Goal: Task Accomplishment & Management: Manage account settings

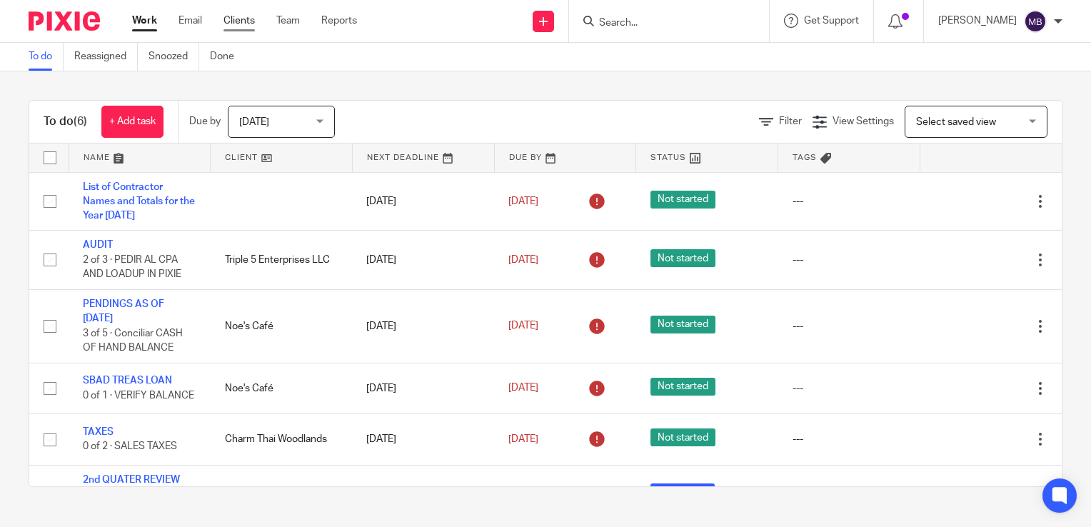
click at [235, 21] on link "Clients" at bounding box center [239, 21] width 31 height 14
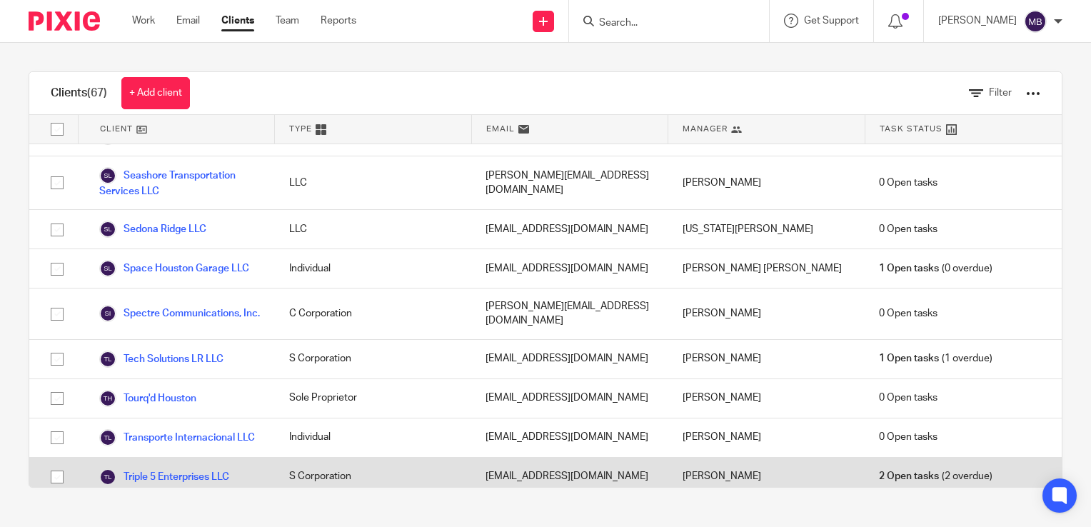
scroll to position [2433, 0]
click at [186, 467] on link "Triple 5 Enterprises LLC" at bounding box center [164, 475] width 130 height 17
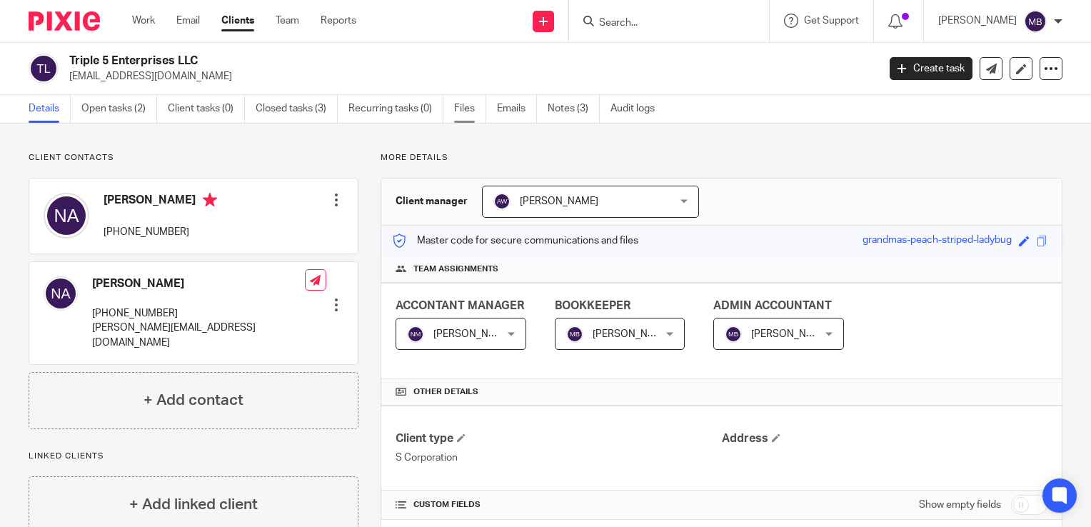
click at [468, 109] on link "Files" at bounding box center [470, 109] width 32 height 28
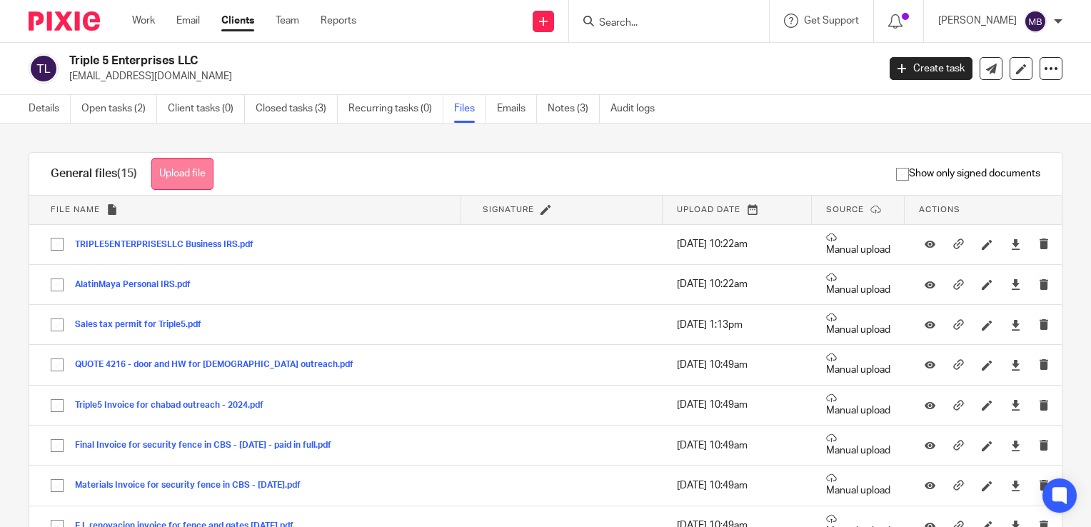
click at [191, 169] on button "Upload file" at bounding box center [182, 174] width 62 height 32
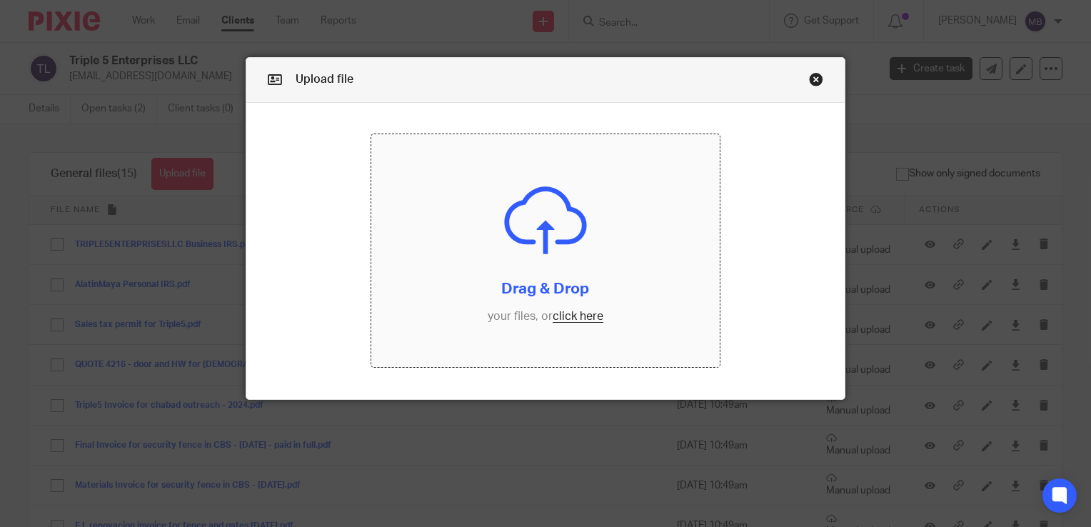
click at [578, 318] on input "file" at bounding box center [545, 250] width 348 height 233
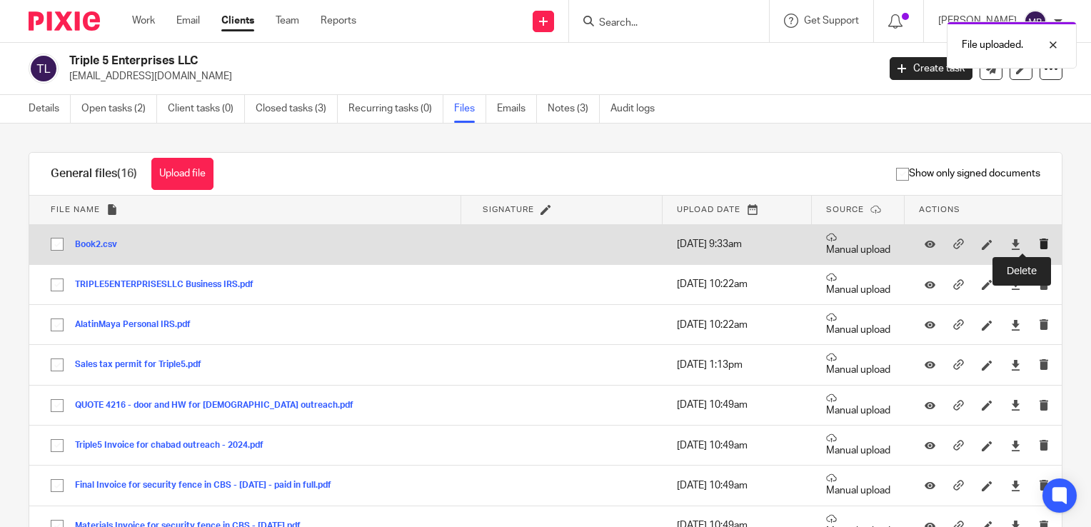
click at [1039, 244] on icon "submit" at bounding box center [1044, 244] width 11 height 11
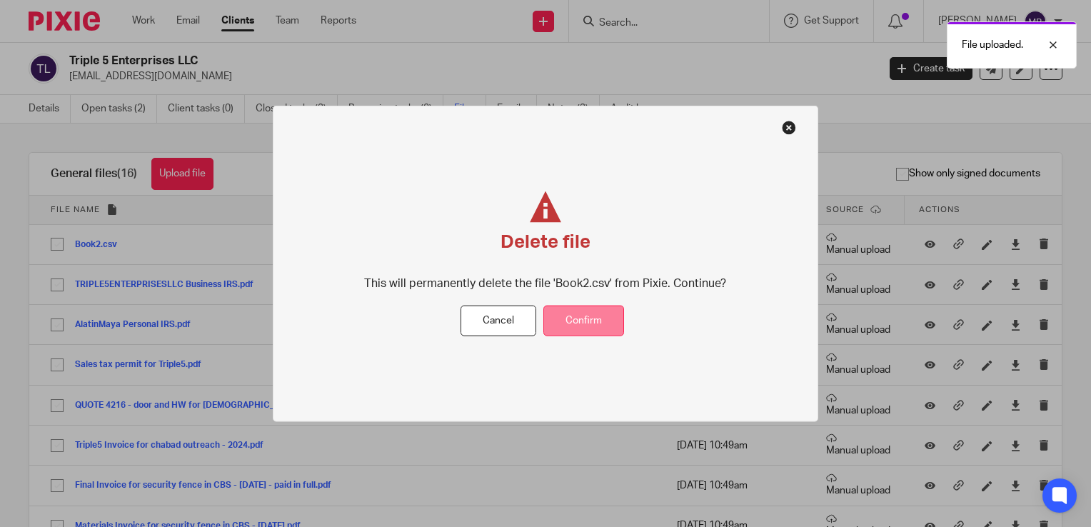
click at [603, 318] on button "Confirm" at bounding box center [583, 321] width 81 height 31
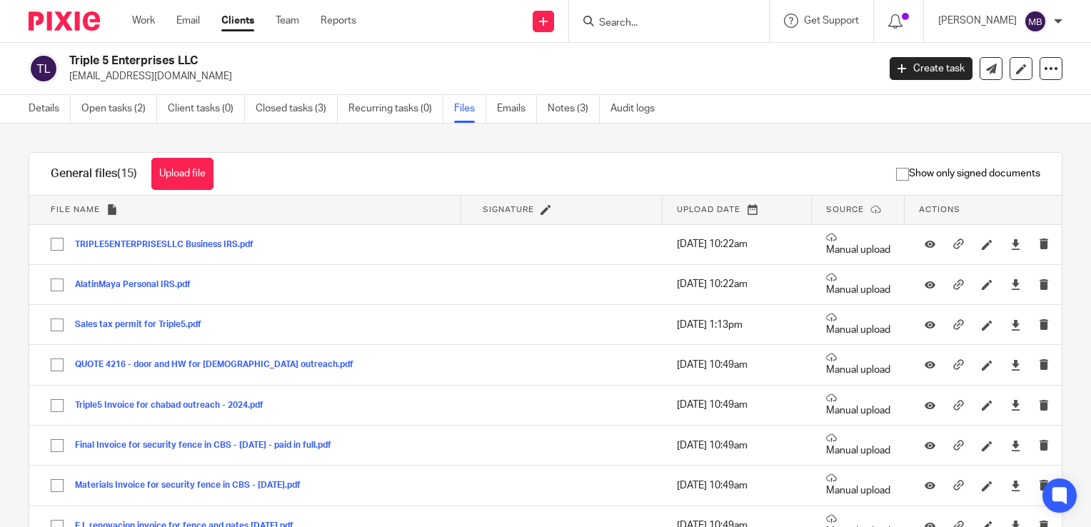
drag, startPoint x: 191, startPoint y: 167, endPoint x: 215, endPoint y: 170, distance: 23.7
click at [191, 167] on button "Upload file" at bounding box center [182, 174] width 62 height 32
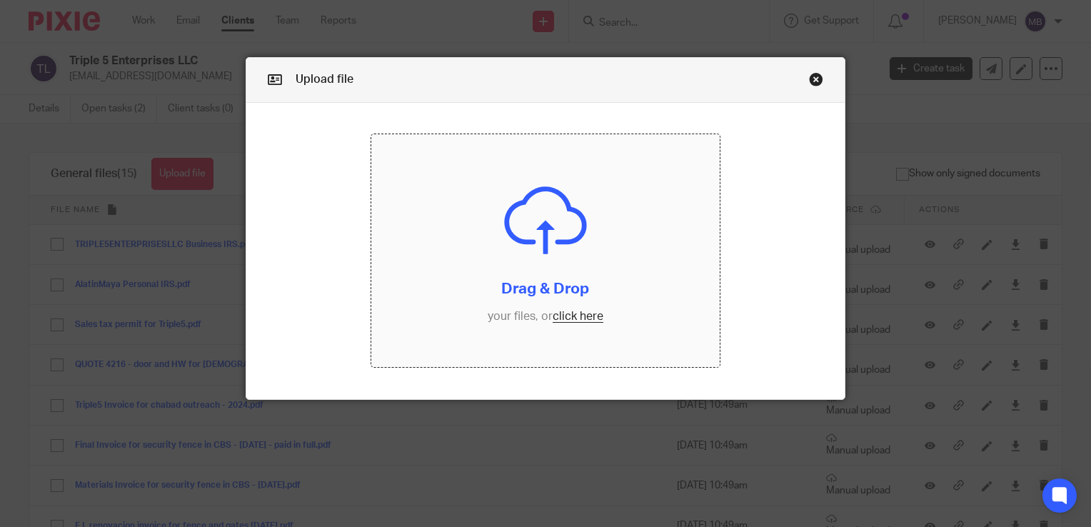
click at [566, 316] on input "file" at bounding box center [545, 250] width 348 height 233
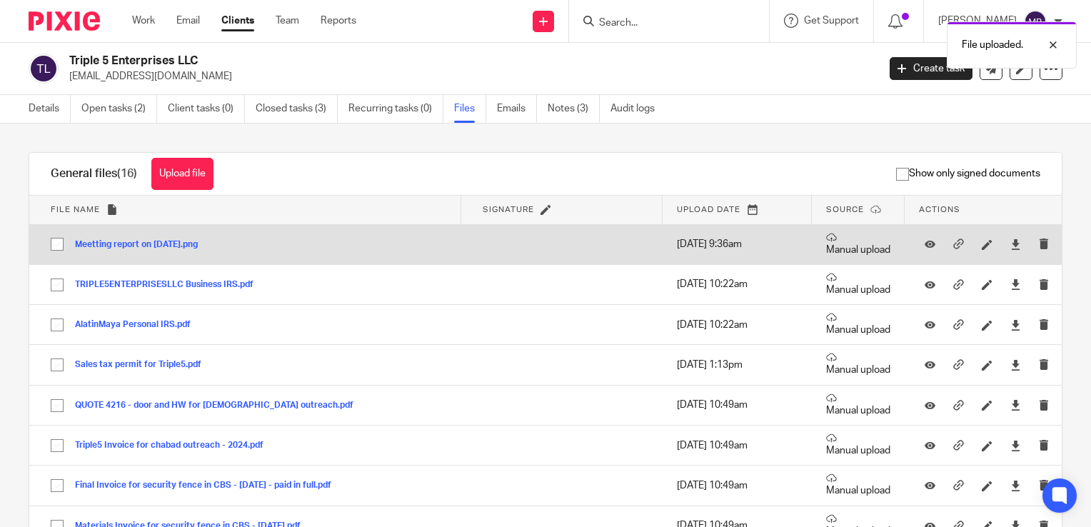
click at [174, 242] on button "Meetting report on September 18, 2025.png" at bounding box center [142, 245] width 134 height 10
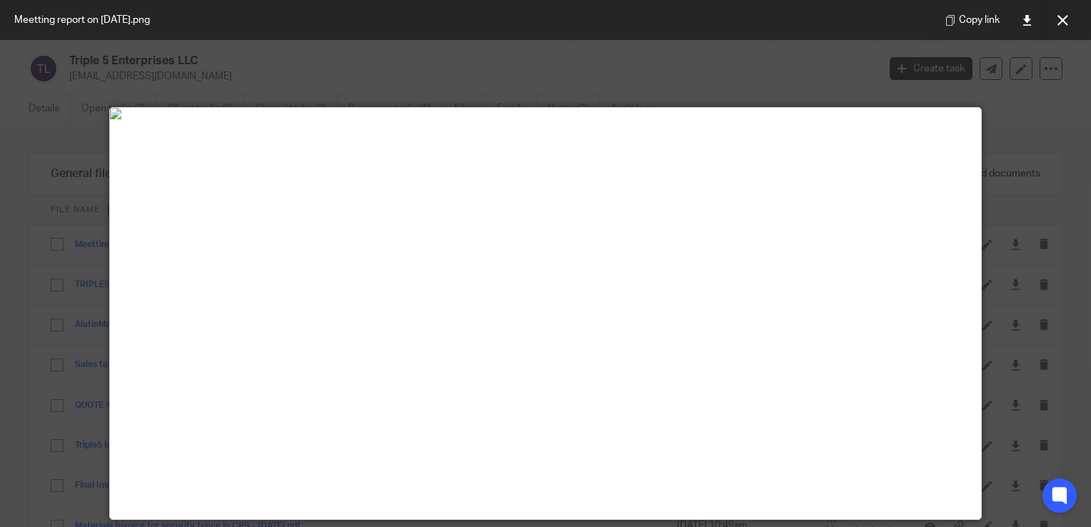
click at [817, 50] on div at bounding box center [545, 263] width 1091 height 527
click at [1058, 17] on icon at bounding box center [1063, 20] width 11 height 11
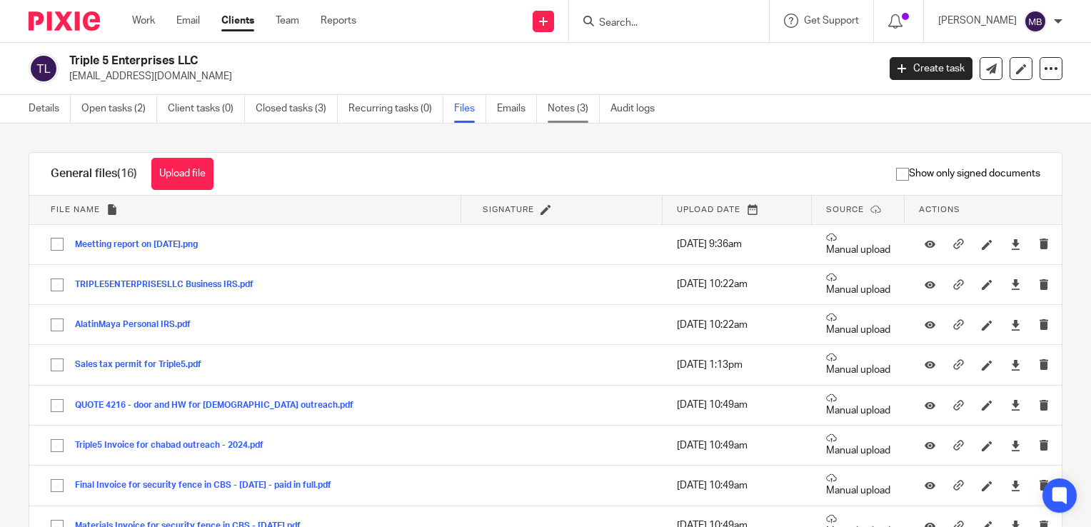
click at [566, 107] on link "Notes (3)" at bounding box center [574, 109] width 52 height 28
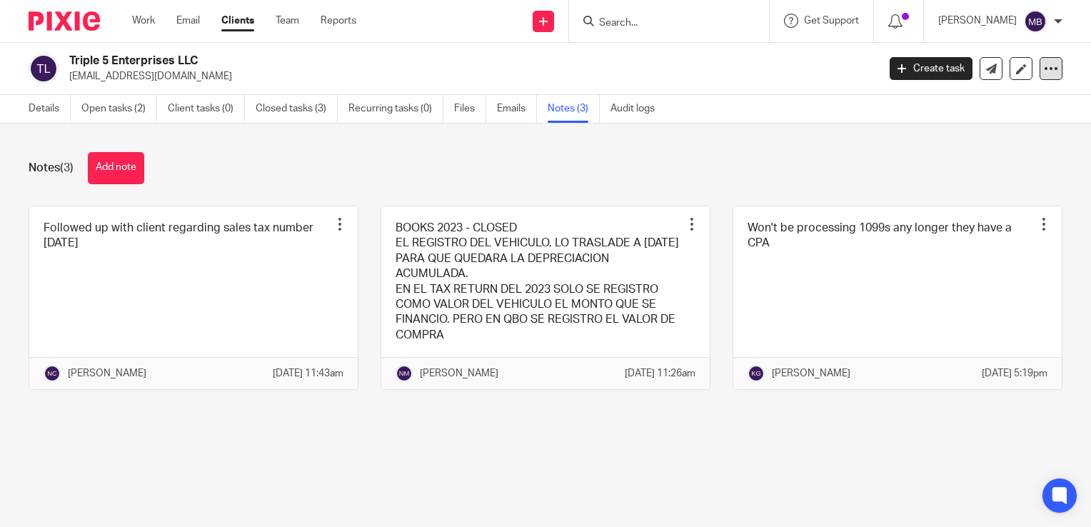
click at [1044, 68] on icon at bounding box center [1051, 68] width 14 height 14
click at [708, 167] on div "Notes (3) Add note" at bounding box center [546, 168] width 1034 height 32
click at [110, 167] on button "Add note" at bounding box center [116, 168] width 56 height 32
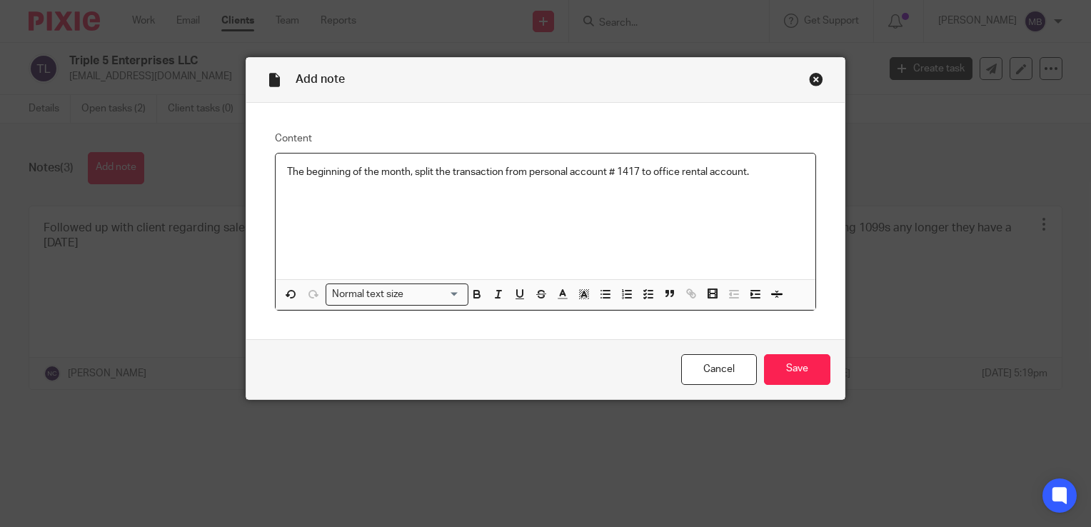
click at [638, 171] on p "The beginning of the month, split the transaction from personal account # 1417 …" at bounding box center [545, 172] width 517 height 14
click at [349, 191] on p "The beginning of the month, split the transaction from personal account # 1417 …" at bounding box center [545, 179] width 517 height 29
click at [795, 370] on input "Save" at bounding box center [797, 369] width 66 height 31
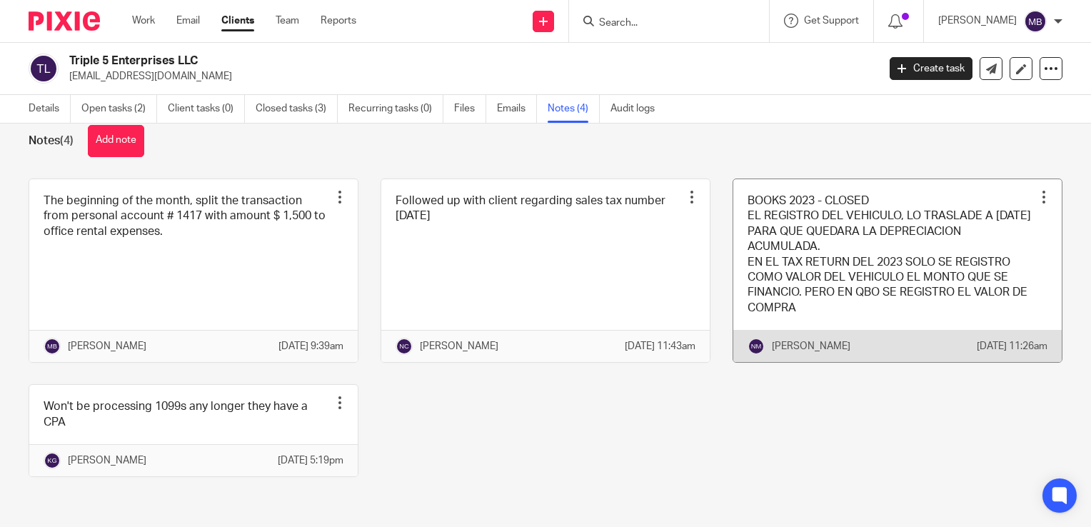
scroll to position [56, 0]
